Goal: Check status: Check status

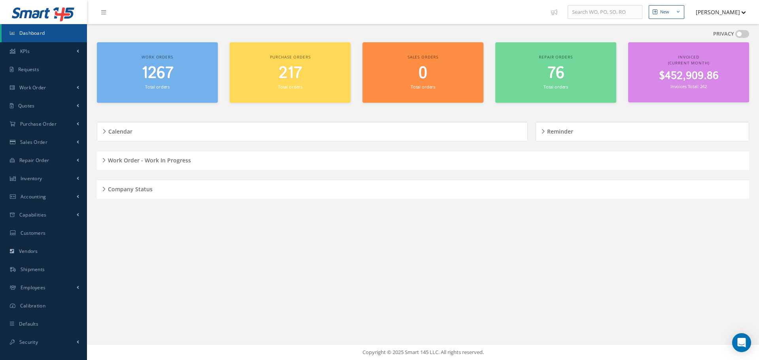
click at [377, 245] on div "New New Work Order New Purchase Order New Customer Quote New Sales Order New Re…" at bounding box center [423, 180] width 672 height 360
click at [107, 189] on h5 "Company Status" at bounding box center [129, 187] width 47 height 9
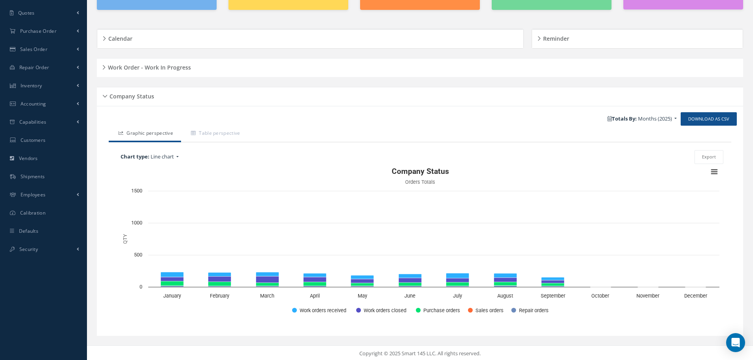
scroll to position [94, 0]
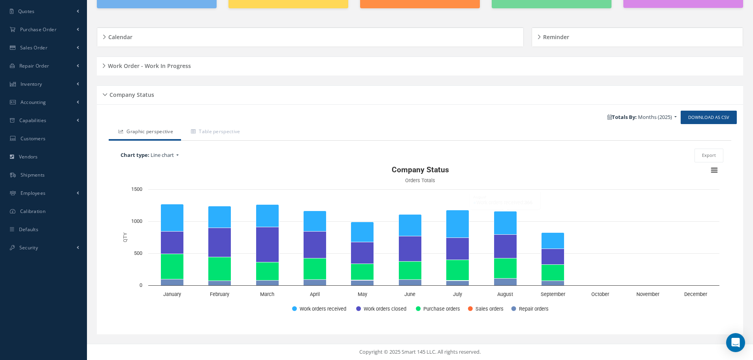
click at [102, 95] on div "Company Status" at bounding box center [420, 95] width 646 height 12
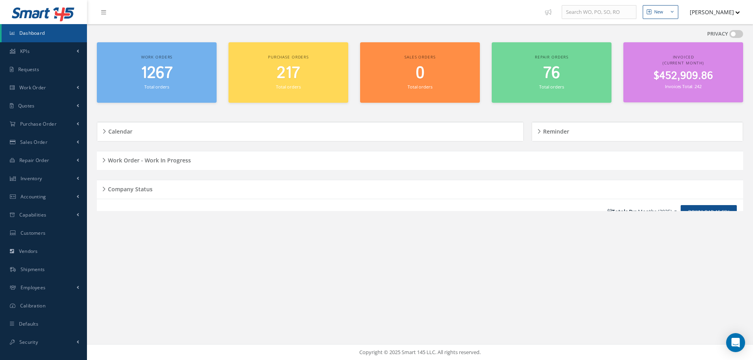
scroll to position [0, 0]
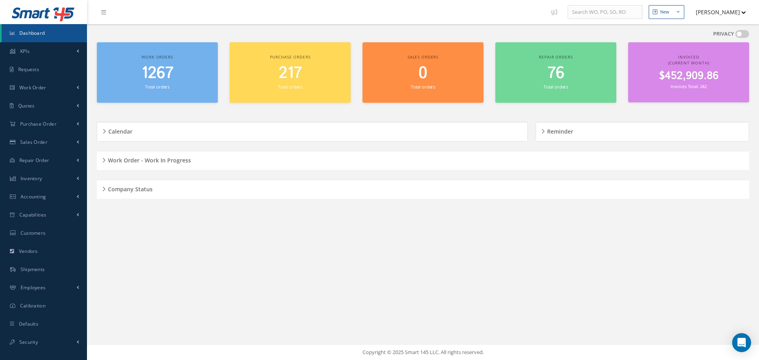
drag, startPoint x: 105, startPoint y: 161, endPoint x: 125, endPoint y: 158, distance: 20.0
click at [105, 160] on div "Work Order - Work In Progress" at bounding box center [423, 161] width 652 height 12
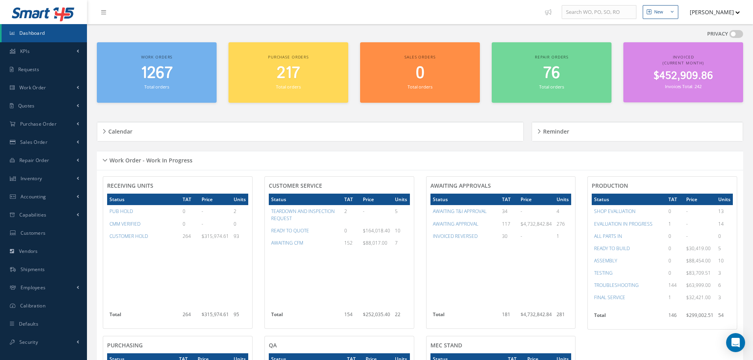
click at [104, 158] on div "Work Order - Work In Progress" at bounding box center [420, 161] width 646 height 12
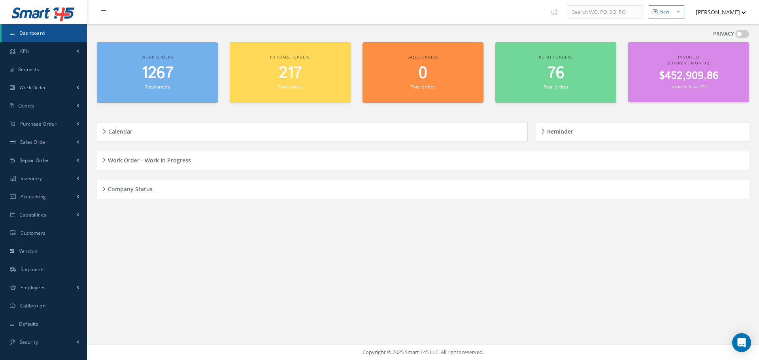
click at [103, 188] on div "Company Status" at bounding box center [423, 189] width 652 height 12
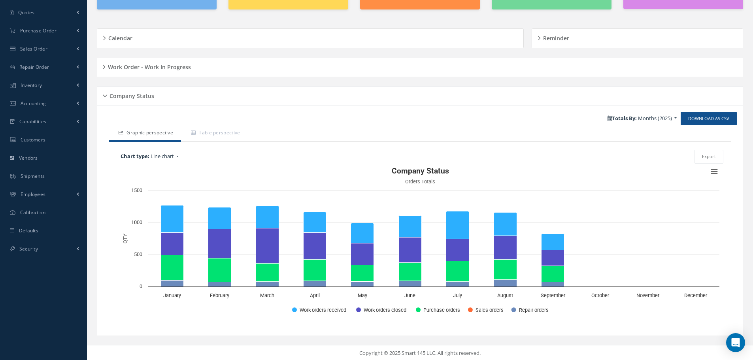
scroll to position [94, 0]
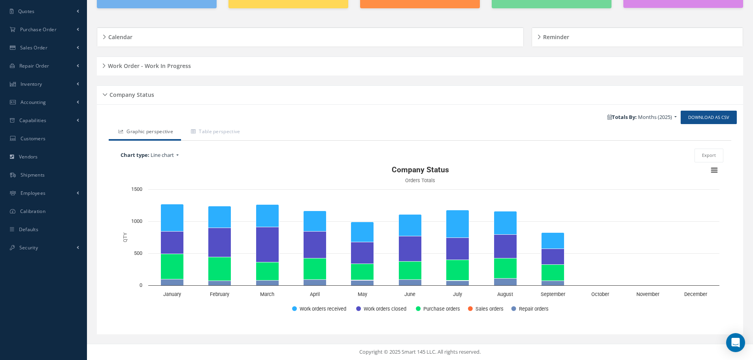
click at [105, 94] on div "Company Status" at bounding box center [420, 95] width 646 height 12
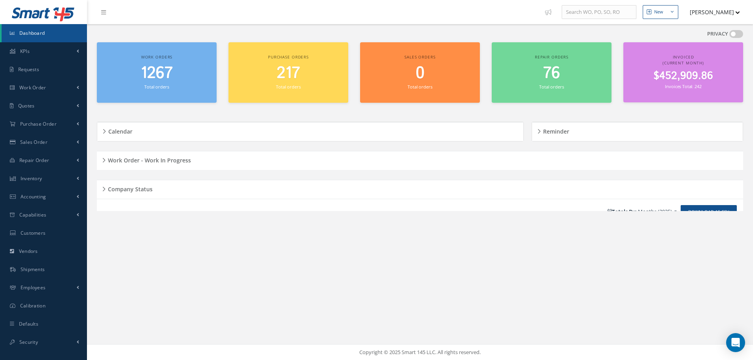
scroll to position [0, 0]
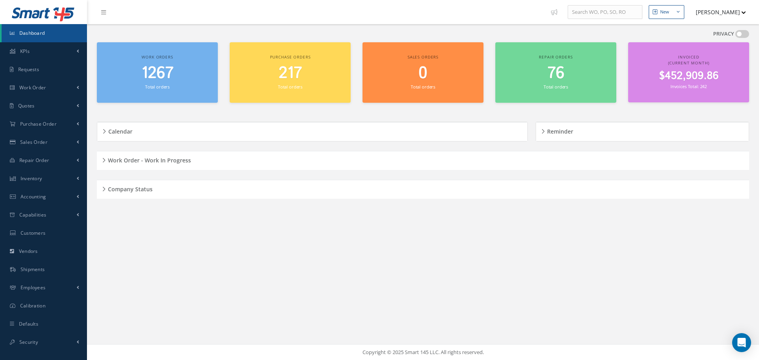
click at [104, 160] on div "Work Order - Work In Progress" at bounding box center [423, 161] width 652 height 12
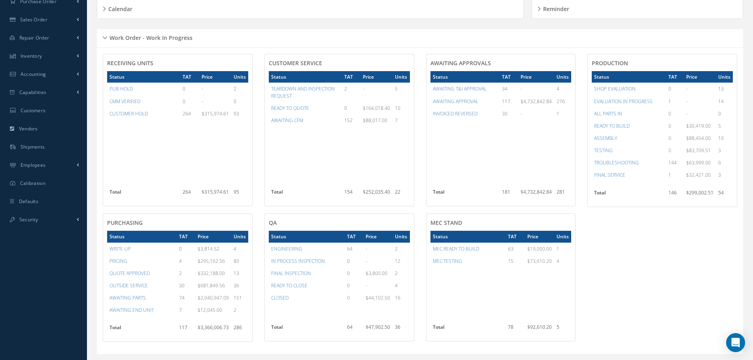
scroll to position [53, 0]
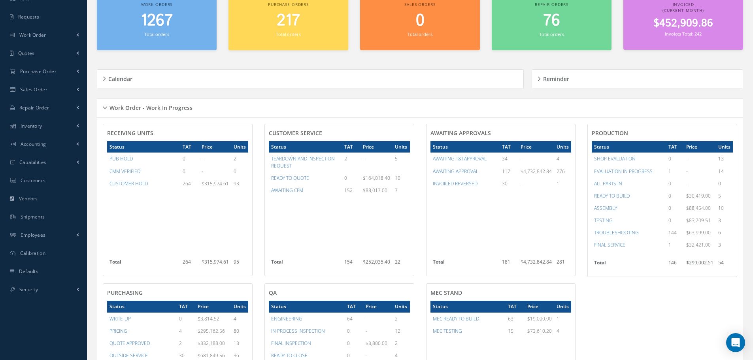
click at [107, 107] on h5 "Work Order - Work In Progress" at bounding box center [149, 106] width 85 height 9
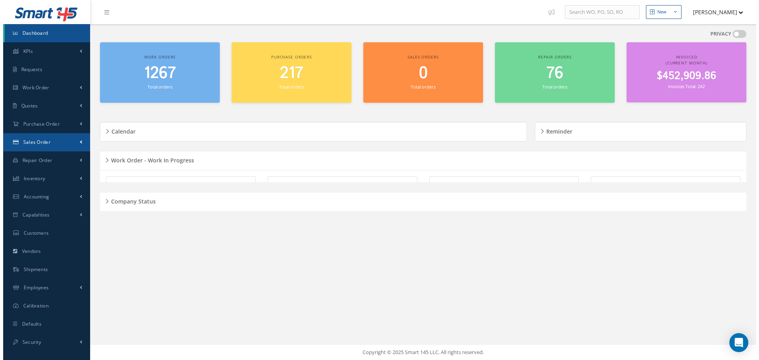
scroll to position [0, 0]
